Goal: Transaction & Acquisition: Book appointment/travel/reservation

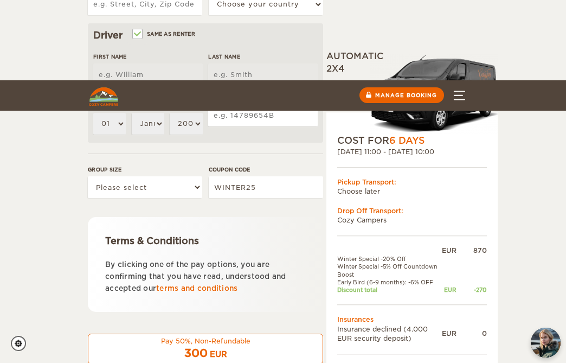
scroll to position [441, 0]
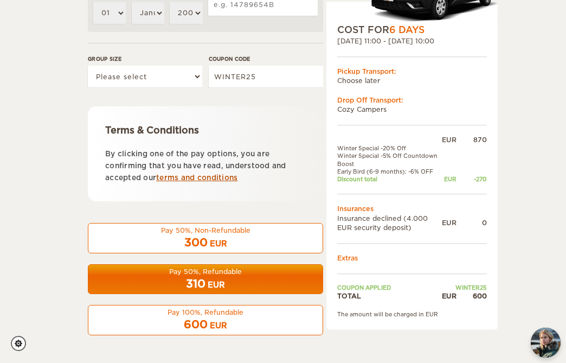
click at [197, 175] on link "terms and conditions" at bounding box center [196, 178] width 81 height 8
click at [129, 299] on div "Pay 50%, Non-Refundable 300 EUR Pay 50%, Refundable 310 EUR Pay 100%, Refundabl…" at bounding box center [205, 279] width 235 height 112
click at [129, 284] on div "310 EUR" at bounding box center [205, 284] width 221 height 16
click at [155, 324] on div "600 EUR" at bounding box center [205, 325] width 221 height 16
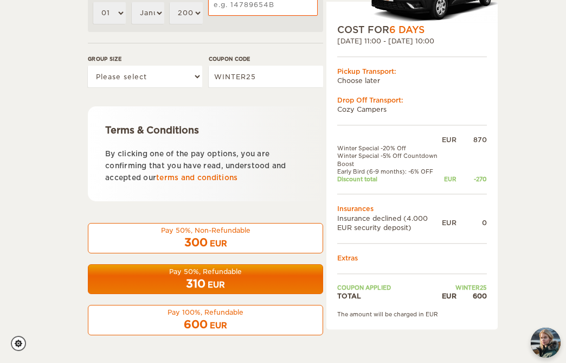
click at [130, 238] on div "300 EUR" at bounding box center [205, 243] width 221 height 16
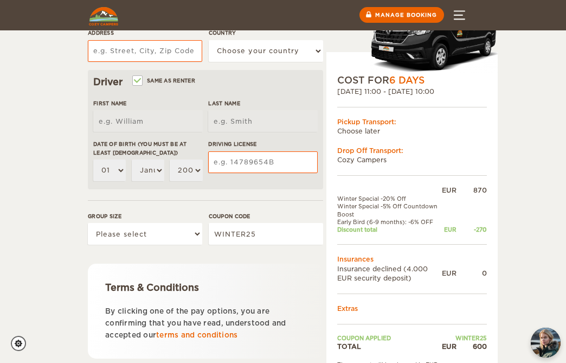
scroll to position [0, 0]
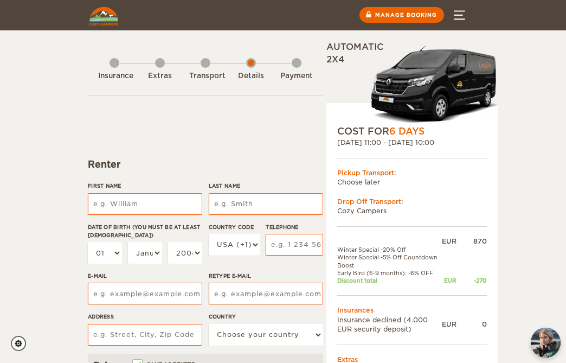
click at [204, 62] on div "Transport" at bounding box center [206, 73] width 10 height 43
click at [162, 65] on div "Extras" at bounding box center [160, 73] width 10 height 43
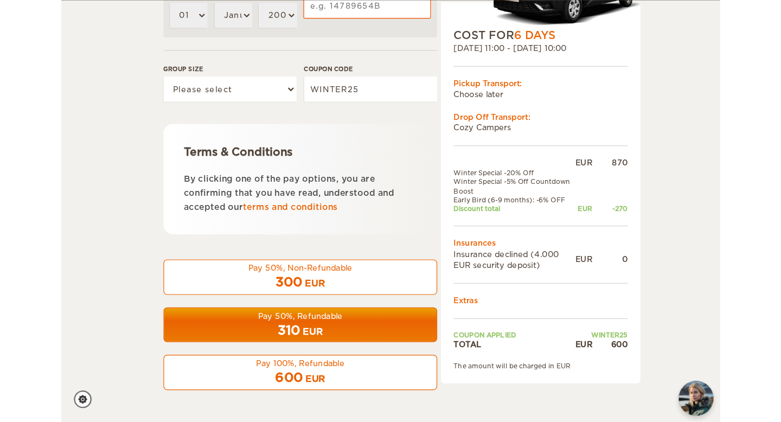
scroll to position [366, 0]
